Goal: Information Seeking & Learning: Find specific fact

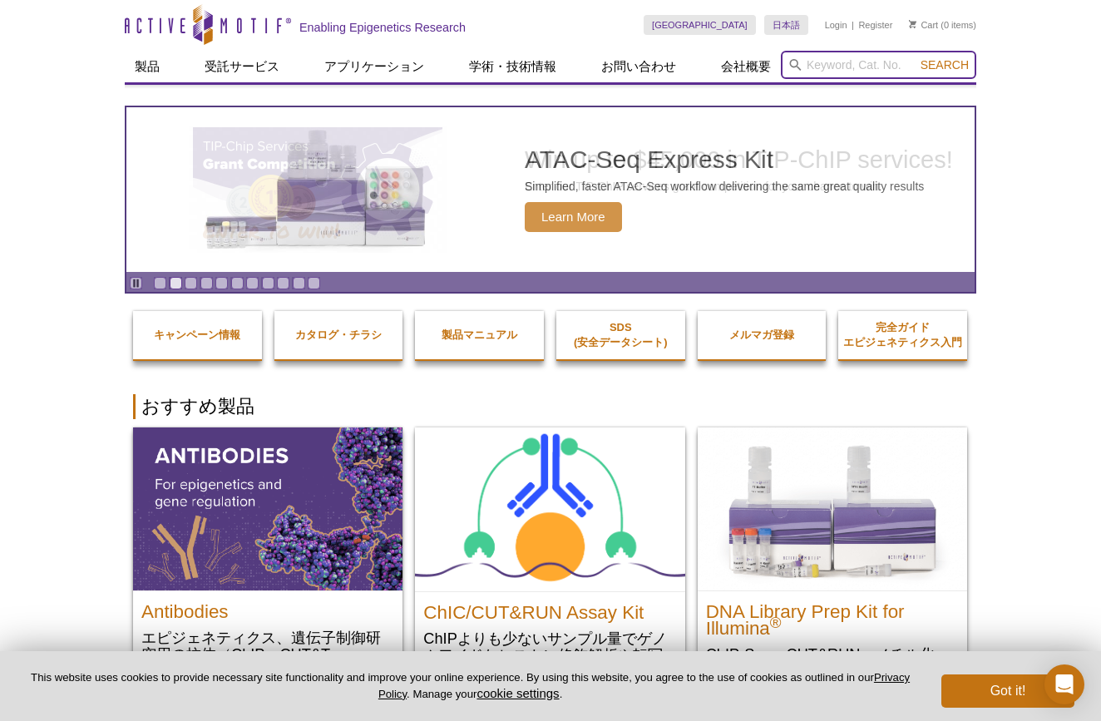
click at [834, 78] on input "search" at bounding box center [878, 65] width 195 height 28
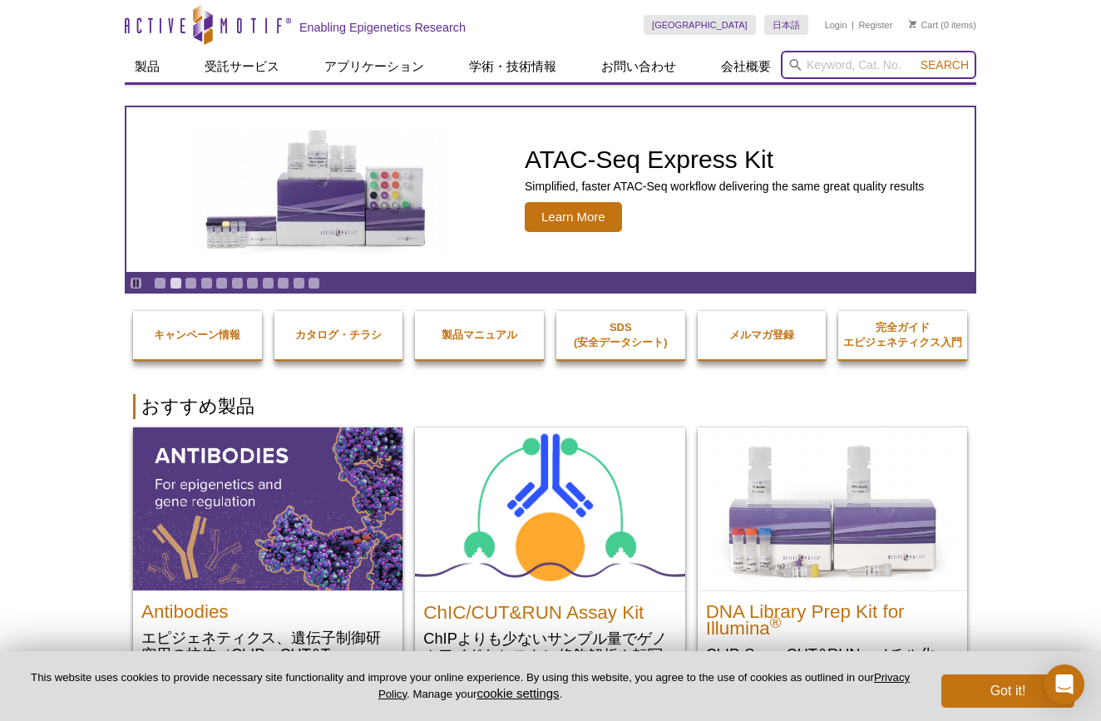
paste input "53180"
type input "53180"
click at [945, 65] on button "Search" at bounding box center [944, 64] width 58 height 15
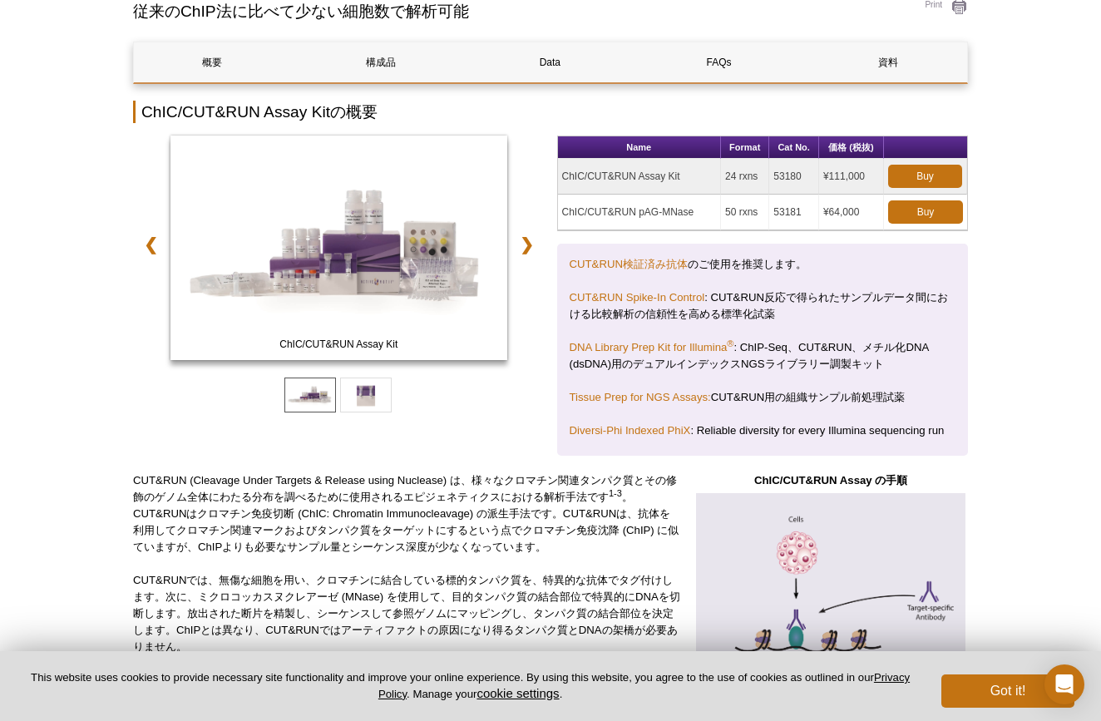
scroll to position [154, 0]
drag, startPoint x: 566, startPoint y: 171, endPoint x: 861, endPoint y: 170, distance: 294.3
click at [861, 170] on tr "ChIC/CUT&RUN Assay Kit 24 rxns 53180 ¥111,000 Buy" at bounding box center [763, 177] width 410 height 36
copy tr "hIC/CUT&RUN Assay Kit 24 rxns 53180 ¥111,000"
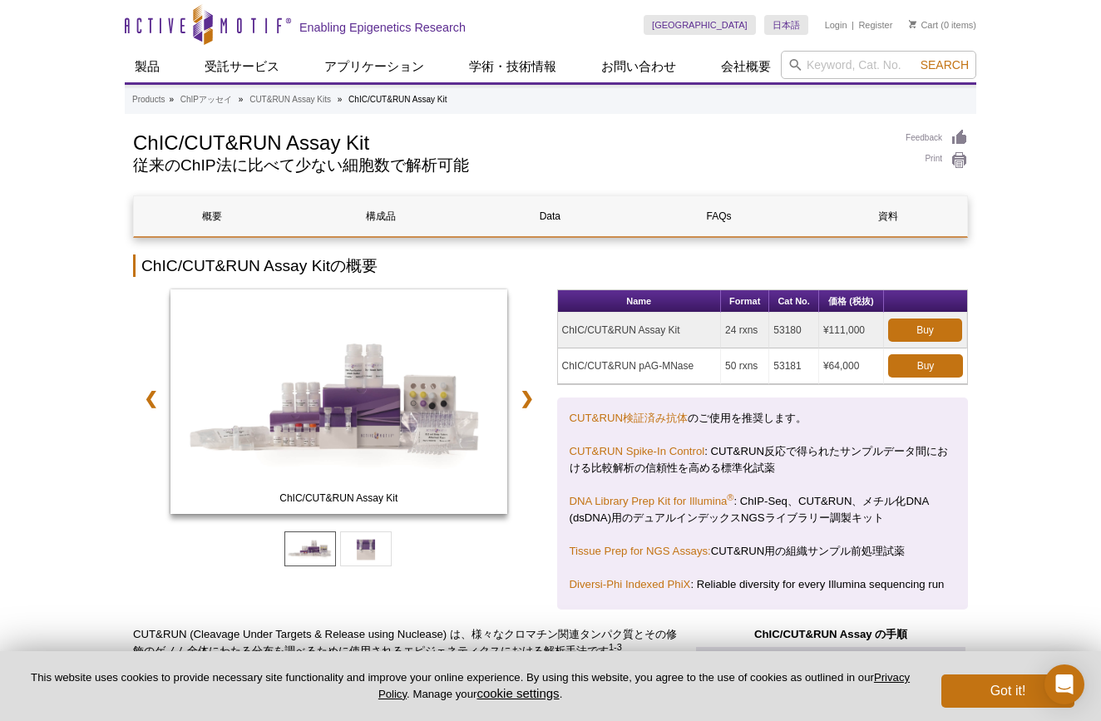
scroll to position [0, 0]
click at [889, 67] on input "search" at bounding box center [878, 65] width 195 height 28
paste input "53220)"
type input "53220"
click at [944, 67] on span "Search" at bounding box center [944, 64] width 48 height 13
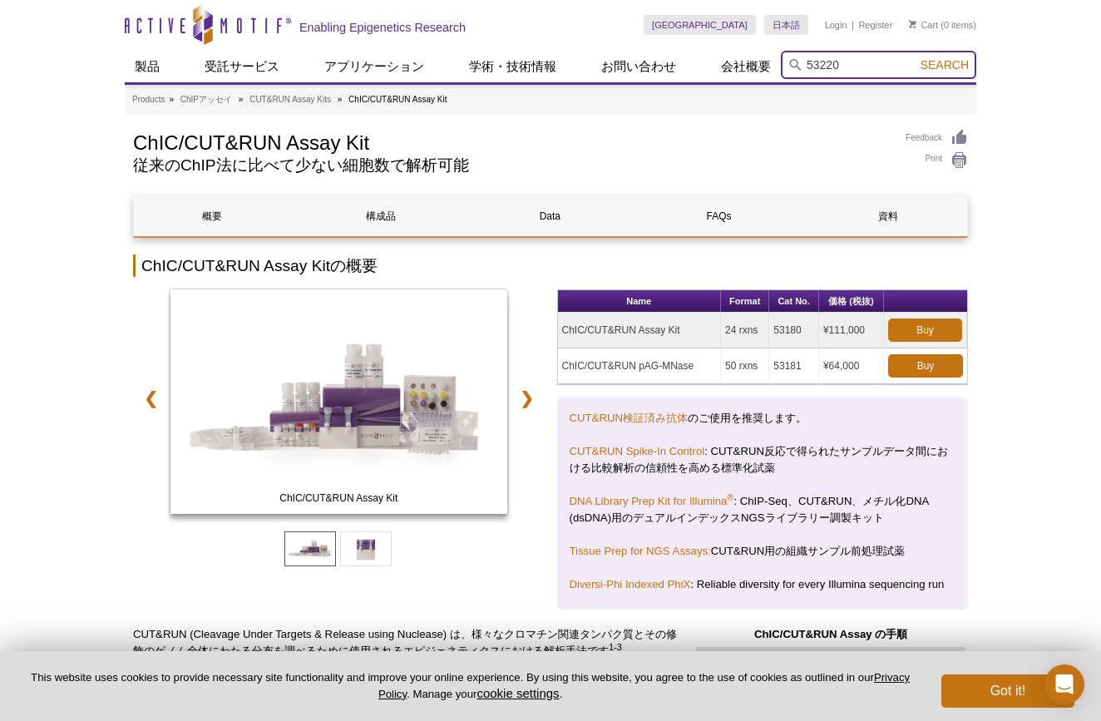
click at [856, 66] on input "53220" at bounding box center [878, 65] width 195 height 28
paste input "53220)"
type input "53220"
click at [951, 62] on span "Search" at bounding box center [944, 64] width 48 height 13
click at [827, 62] on input "search" at bounding box center [878, 65] width 195 height 28
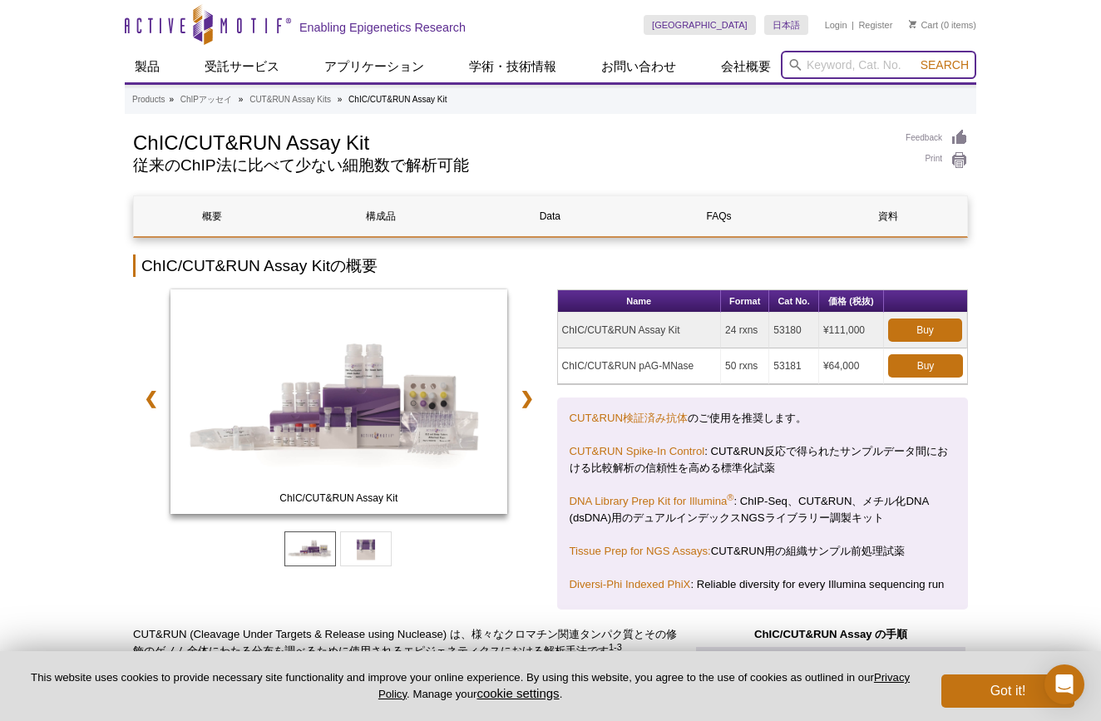
paste input "DNA Library Prep Kit for Illumina"
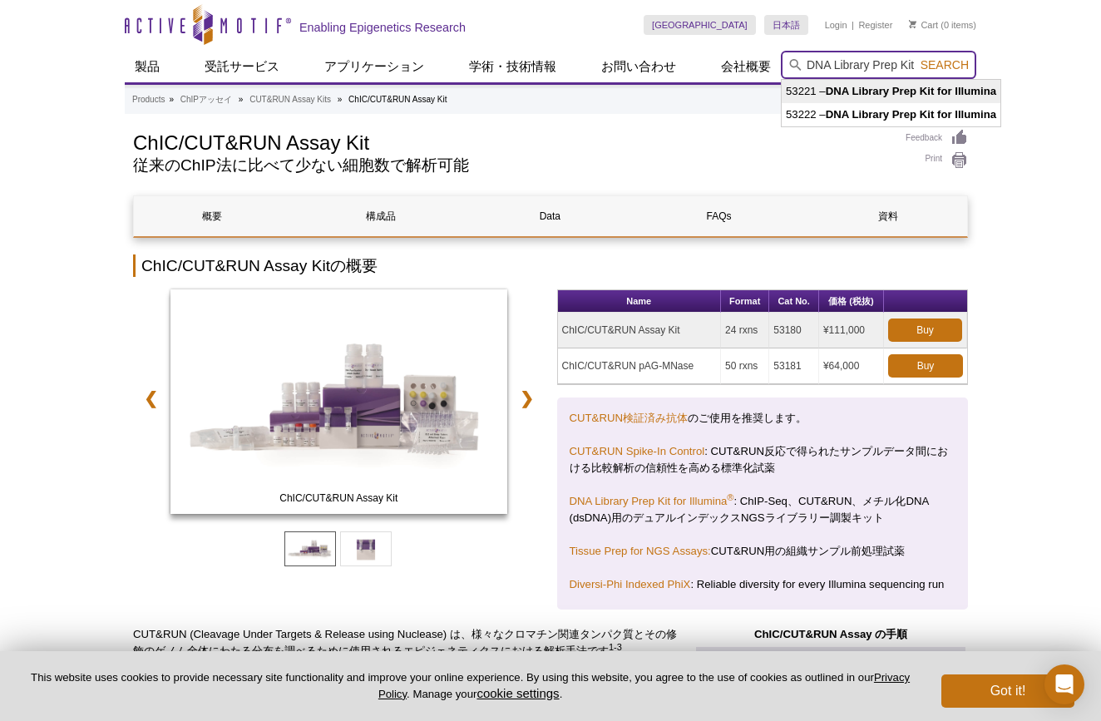
type input "DNA Library Prep Kit for Illumina"
click at [952, 62] on span "Search" at bounding box center [944, 64] width 48 height 13
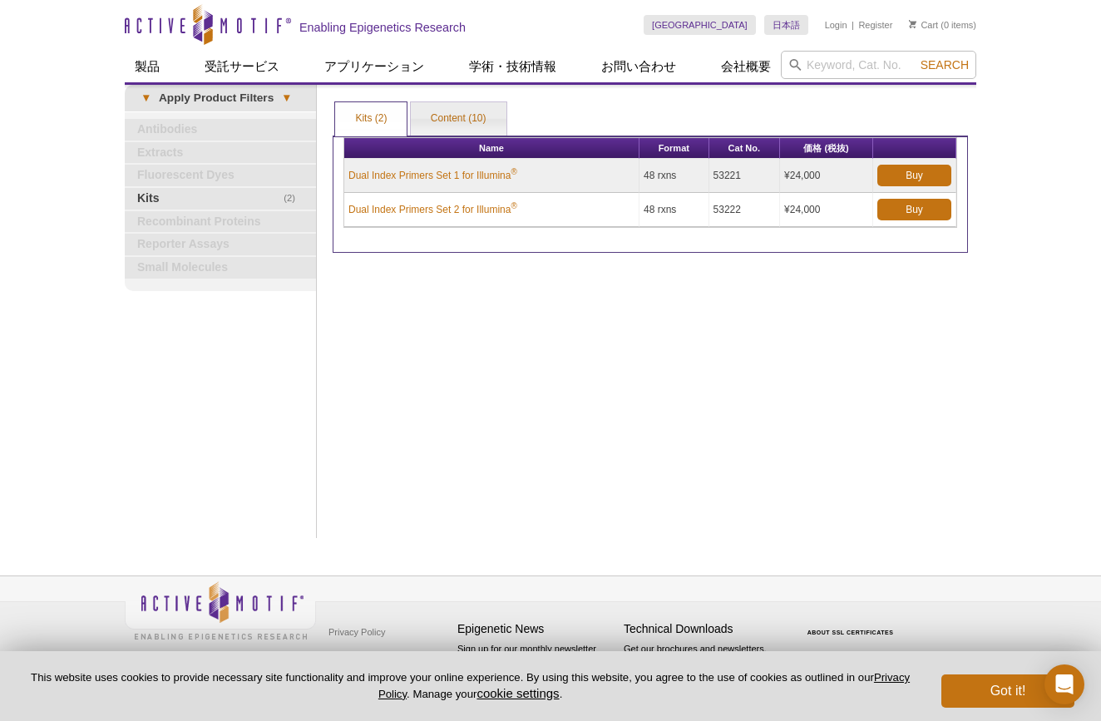
click at [347, 168] on td "Dual Index Primers Set 1 for Illumina ®" at bounding box center [491, 176] width 295 height 34
click at [368, 175] on link "Dual Index Primers Set 1 for Illumina ®" at bounding box center [432, 175] width 169 height 15
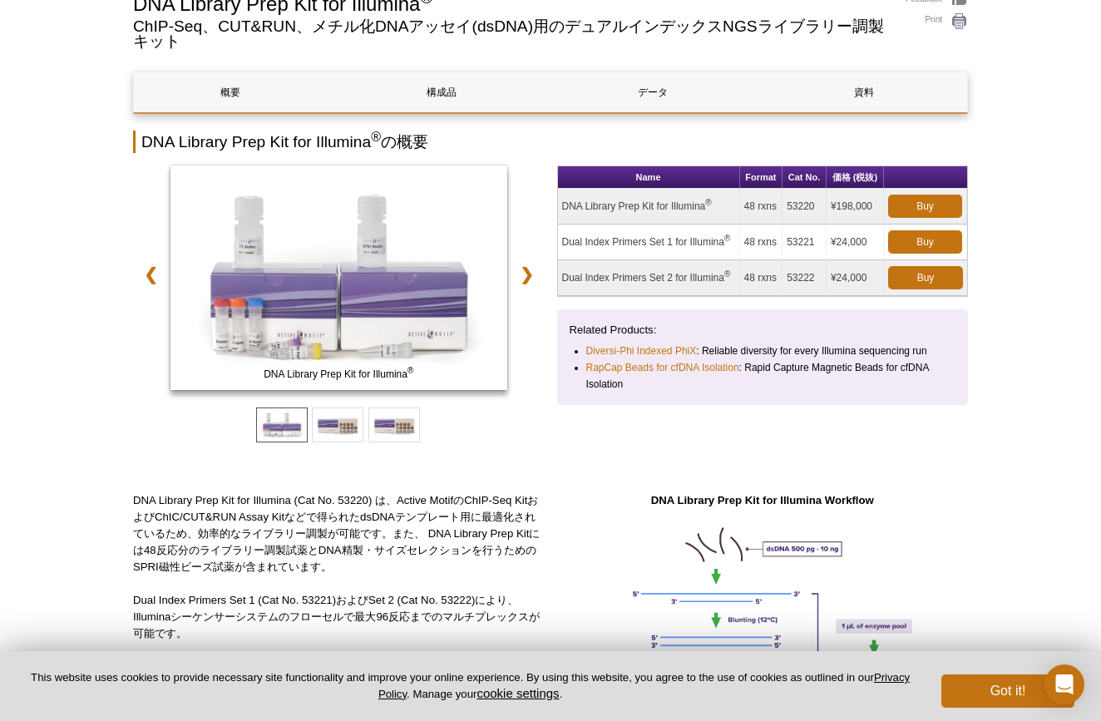
scroll to position [136, 0]
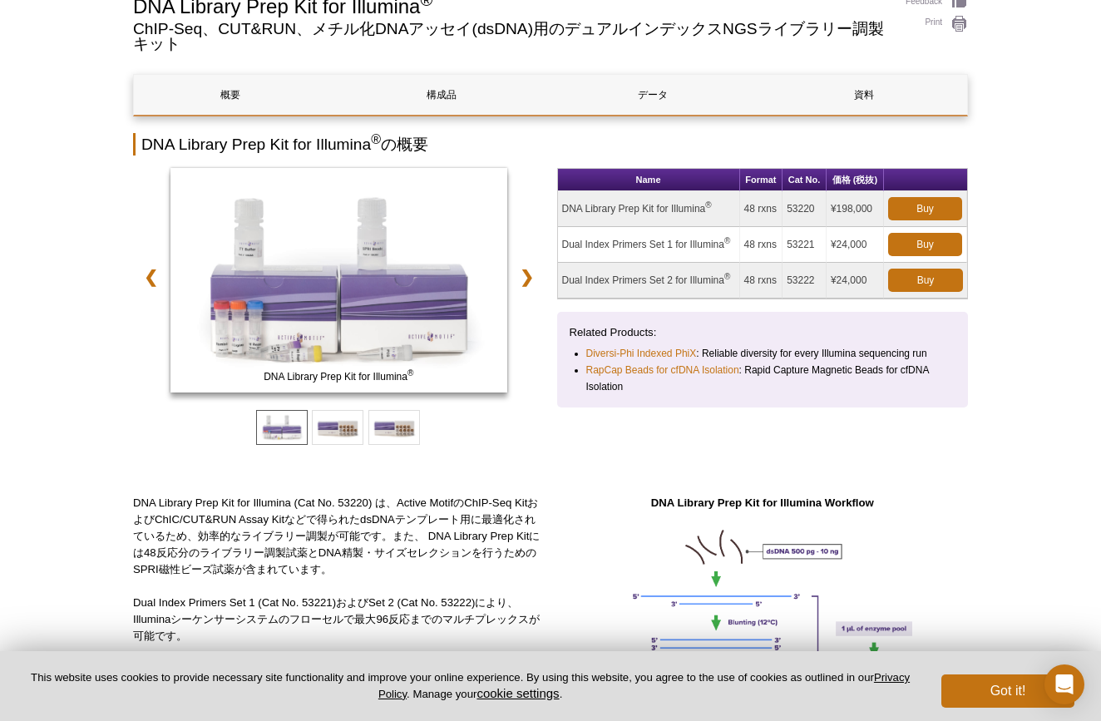
drag, startPoint x: 564, startPoint y: 244, endPoint x: 875, endPoint y: 246, distance: 311.8
click at [875, 246] on tr "Dual Index Primers Set 1 for Illumina ® 48 rxns 53221 ¥24,000 Buy" at bounding box center [763, 245] width 410 height 36
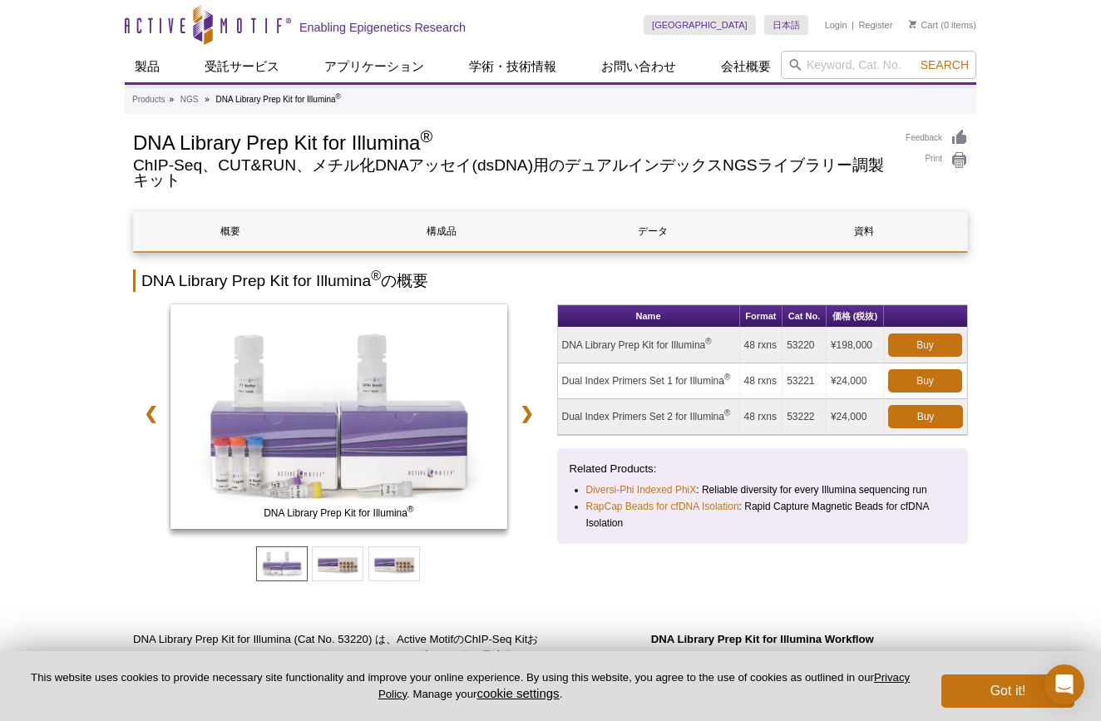
scroll to position [0, 0]
click at [871, 64] on input "search" at bounding box center [878, 65] width 195 height 28
paste input "Dual Index Primers Set 1 for Illumina"
type input "Dual Index Primers Set 1 for Illumina"
click at [938, 66] on span "Search" at bounding box center [944, 64] width 48 height 13
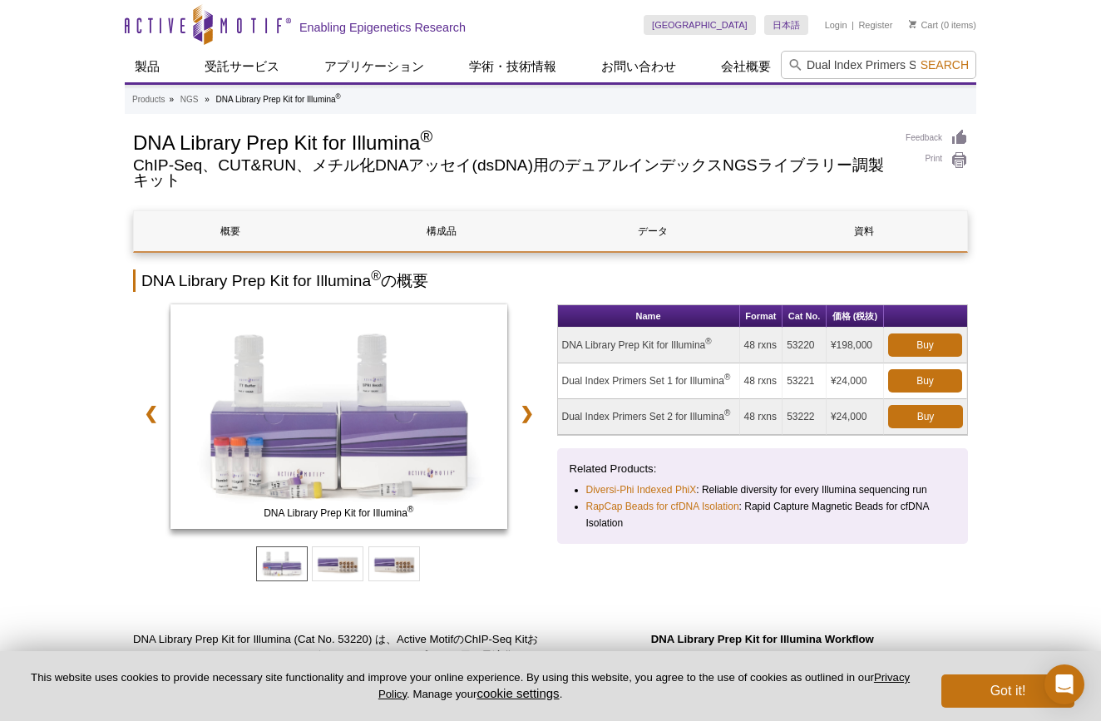
drag, startPoint x: 565, startPoint y: 412, endPoint x: 877, endPoint y: 433, distance: 312.5
click at [877, 433] on tr "Dual Index Primers Set 2 for Illumina ® 48 rxns 53222 ¥24,000 Buy" at bounding box center [763, 417] width 410 height 36
